Goal: Find specific page/section: Find specific page/section

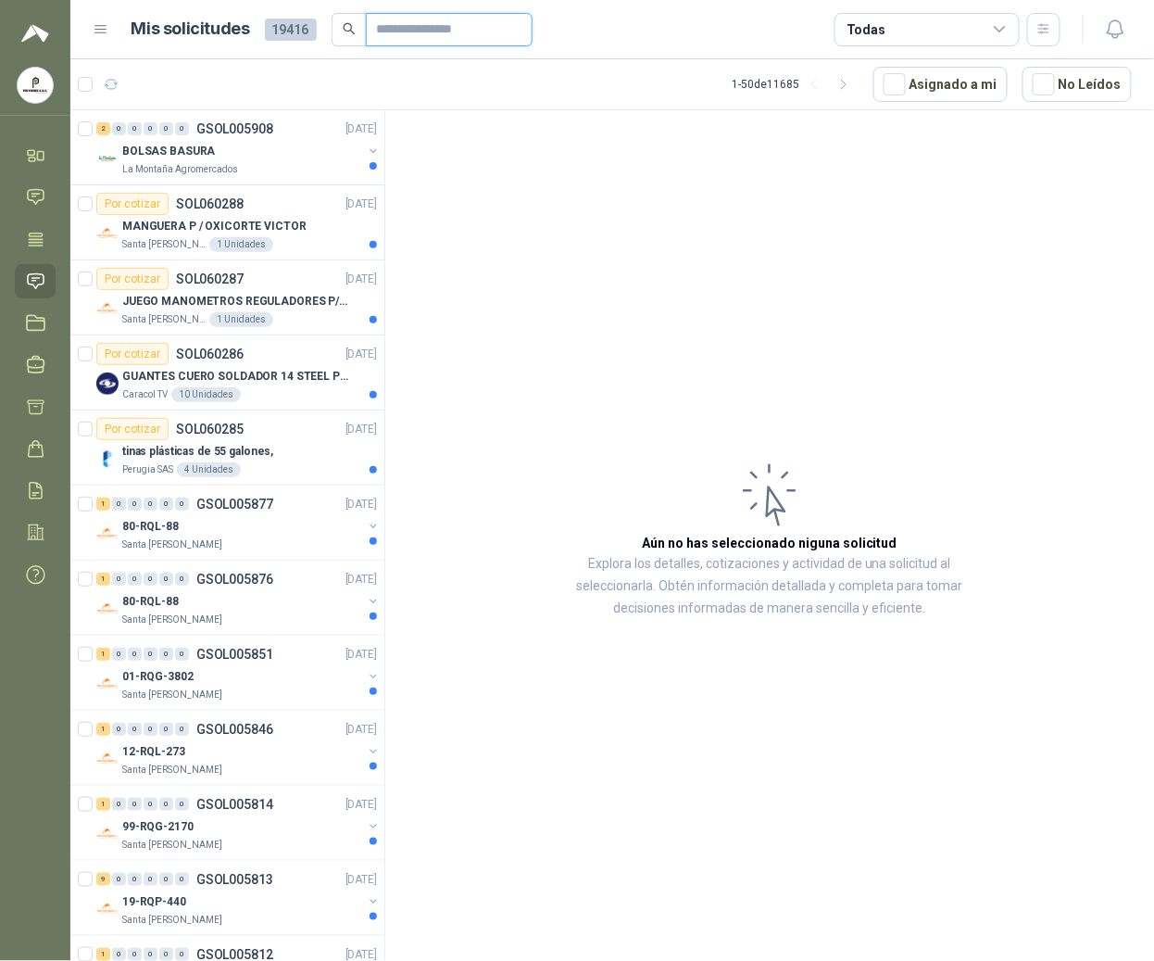
click at [435, 14] on input "text" at bounding box center [442, 30] width 130 height 32
type input "****"
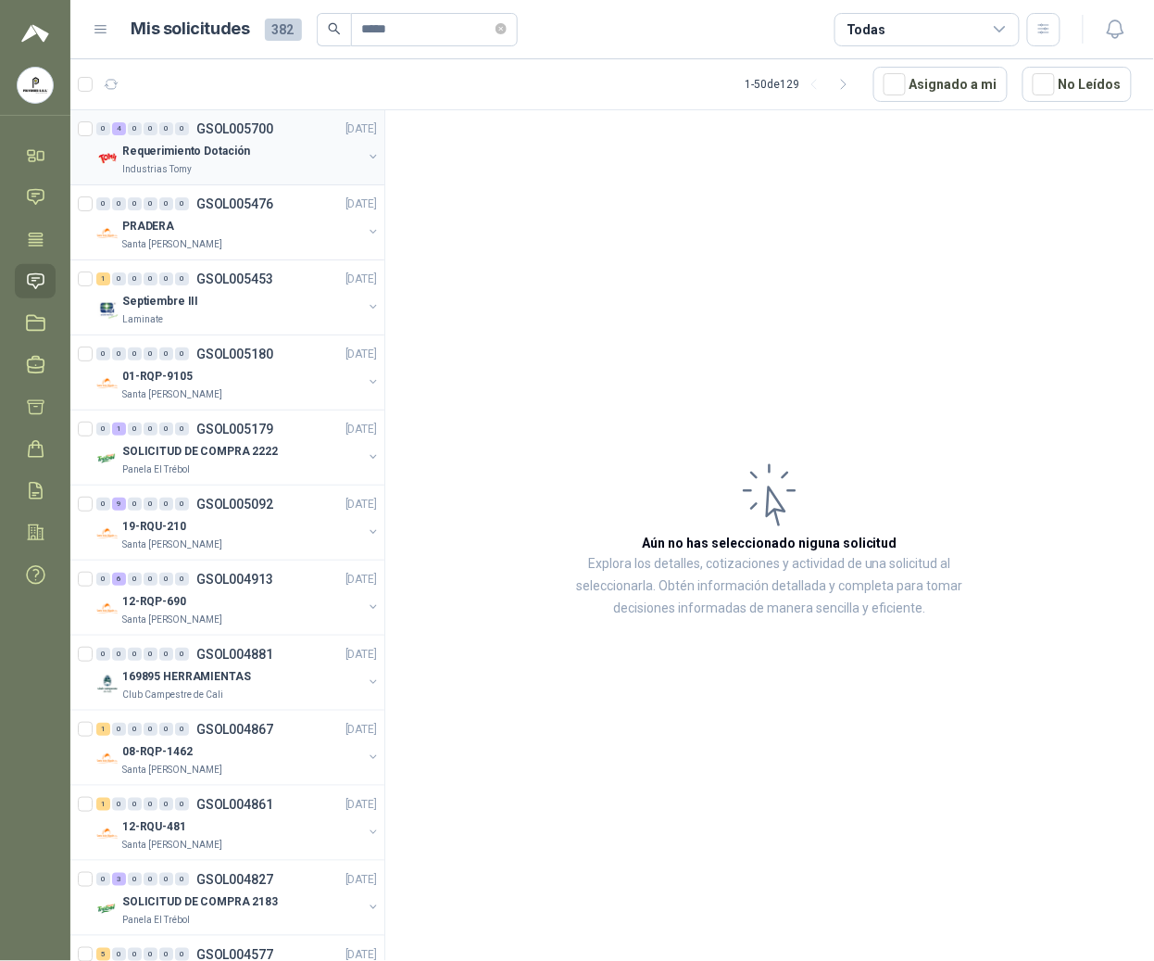
click at [271, 131] on p "GSOL005700" at bounding box center [234, 128] width 77 height 13
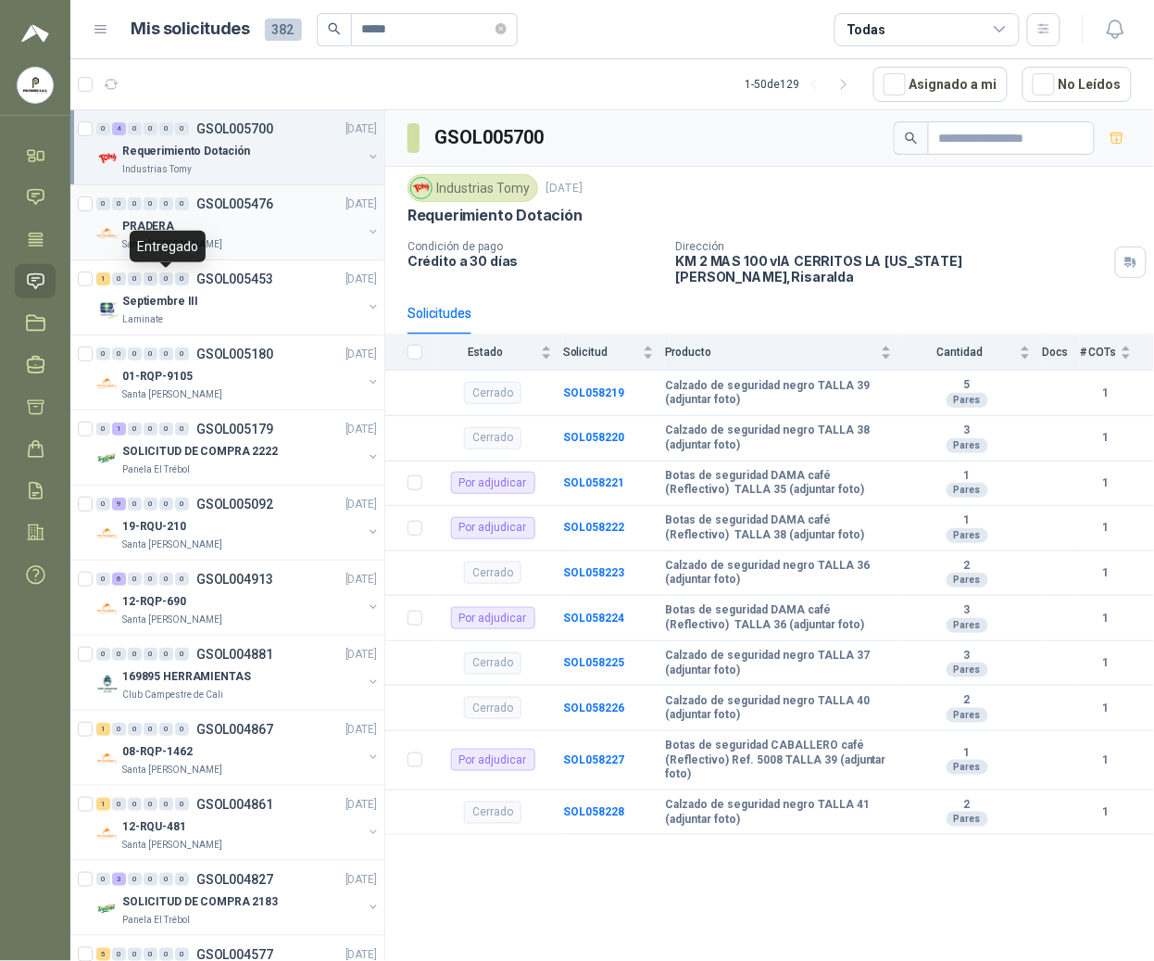
click at [175, 217] on div "PRADERA" at bounding box center [242, 226] width 240 height 22
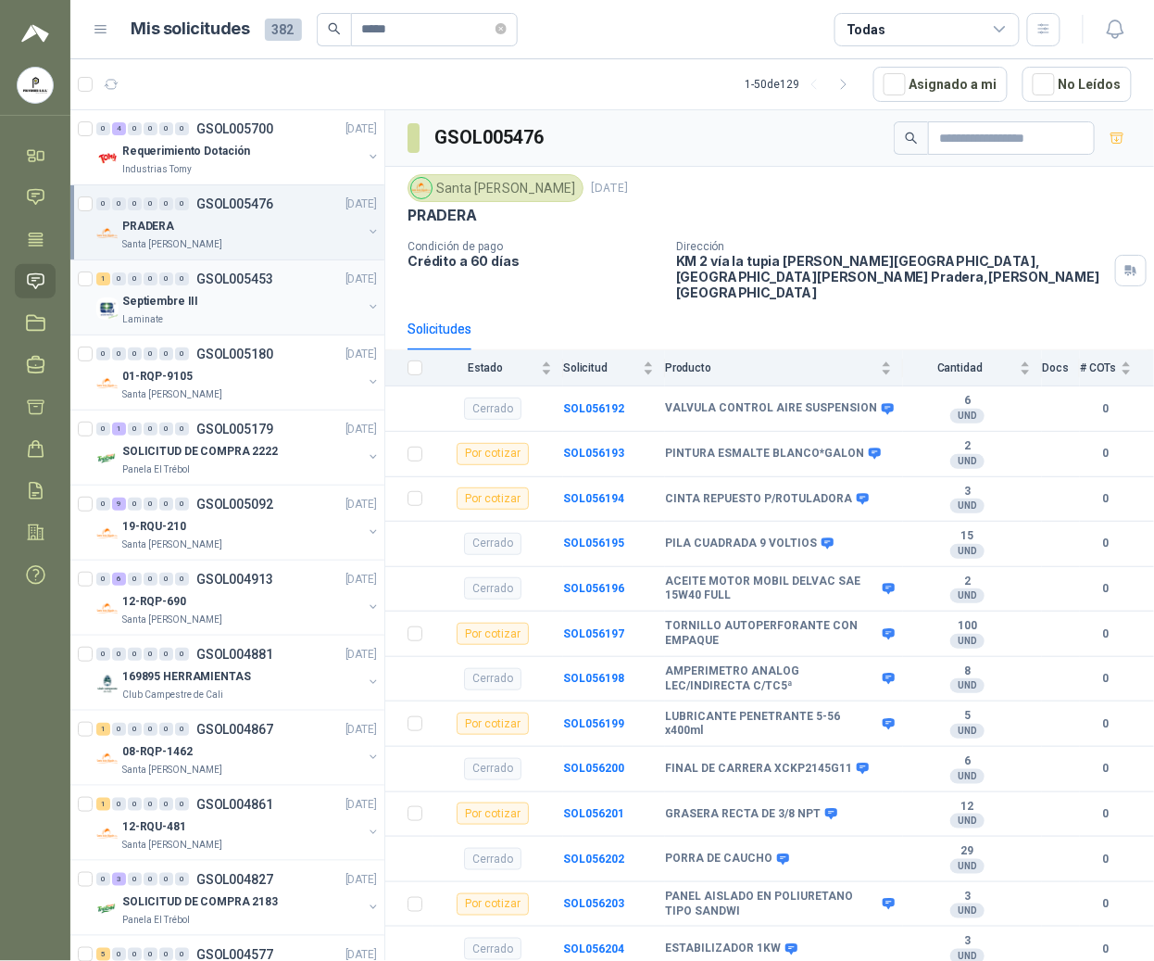
click at [161, 301] on p "Septiembre III" at bounding box center [160, 302] width 76 height 18
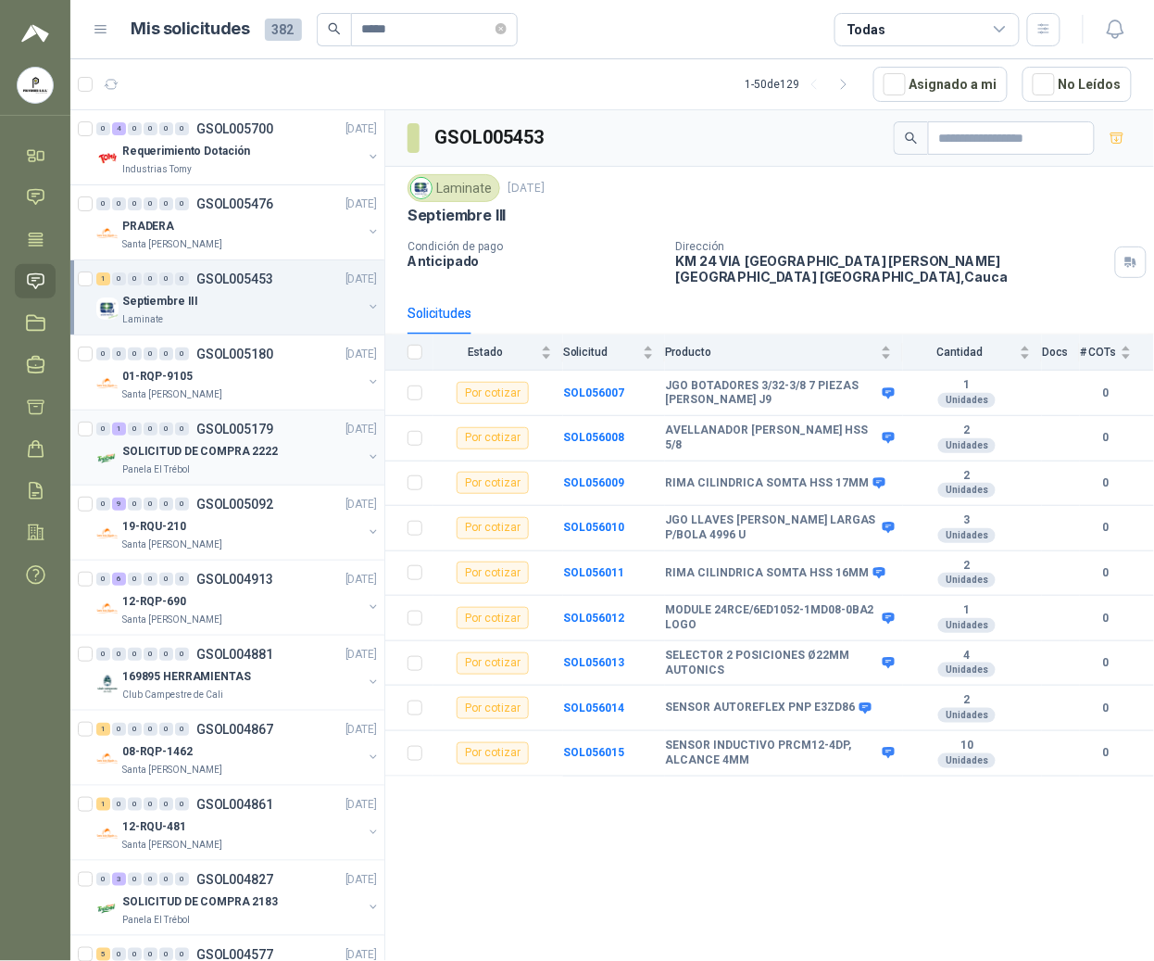
click at [182, 443] on p "SOLICITUD DE COMPRA 2222" at bounding box center [200, 452] width 156 height 18
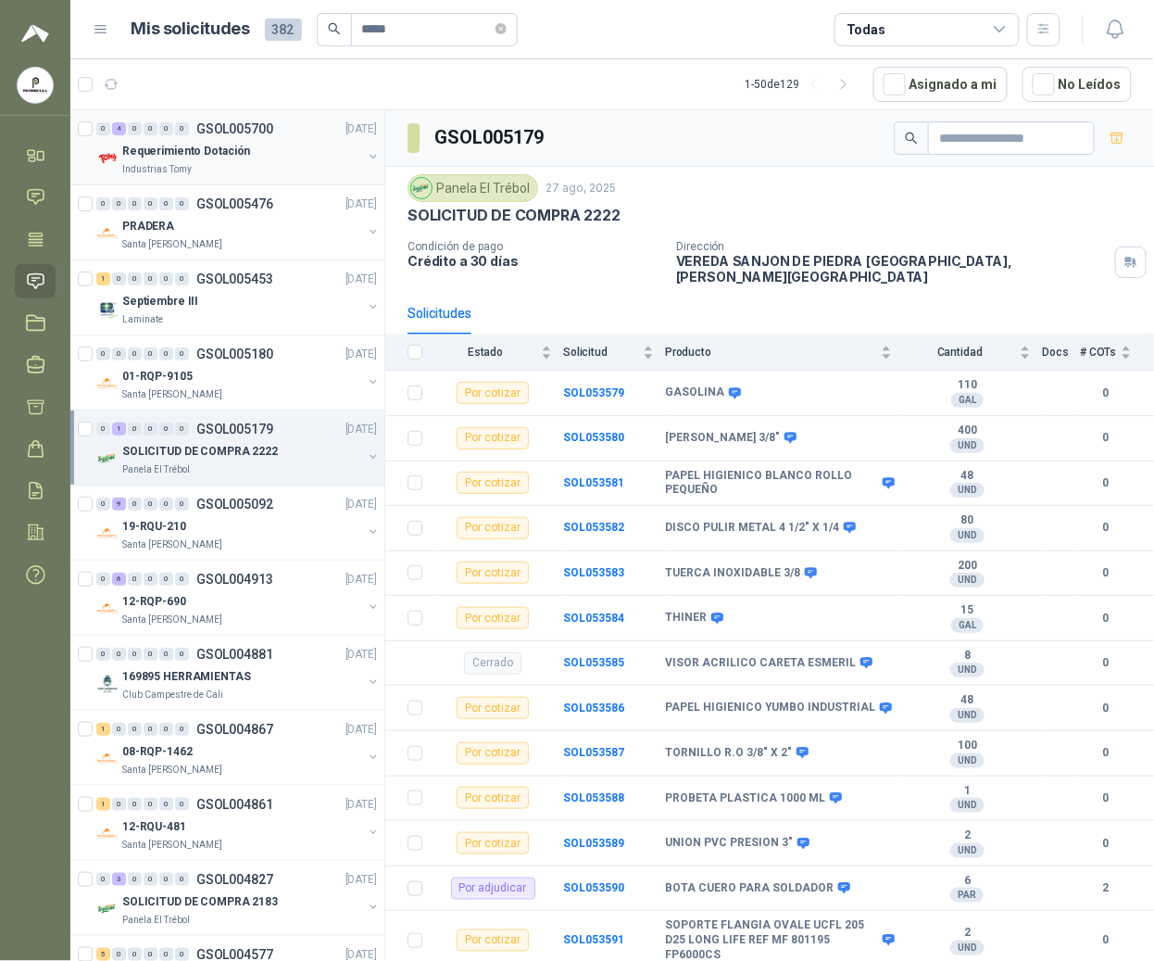
click at [172, 148] on p "Requerimiento Dotación" at bounding box center [186, 152] width 128 height 18
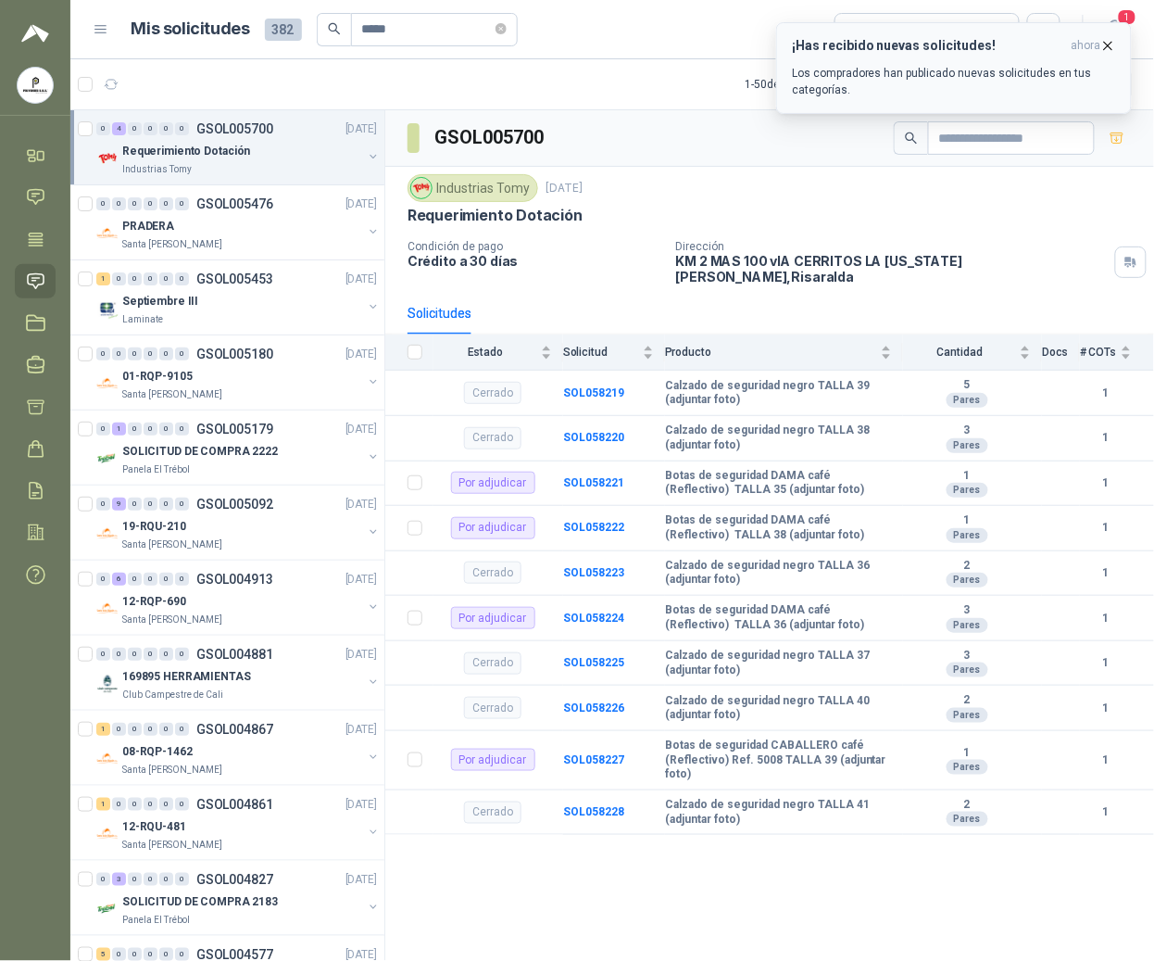
click at [1106, 45] on icon "button" at bounding box center [1109, 46] width 16 height 16
click at [1106, 48] on icon "button" at bounding box center [1108, 45] width 7 height 7
